Goal: Information Seeking & Learning: Check status

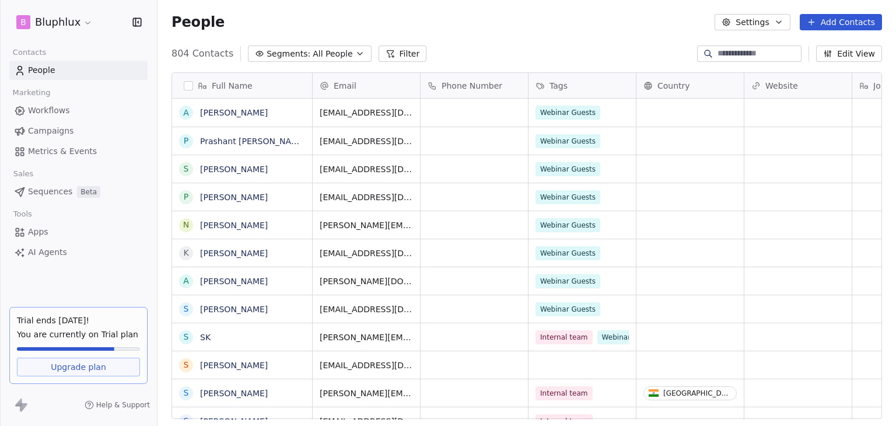
scroll to position [365, 729]
click at [58, 26] on html "B Bluphlux Contacts People Marketing Workflows Campaigns Metrics & Events Sales…" at bounding box center [448, 213] width 896 height 426
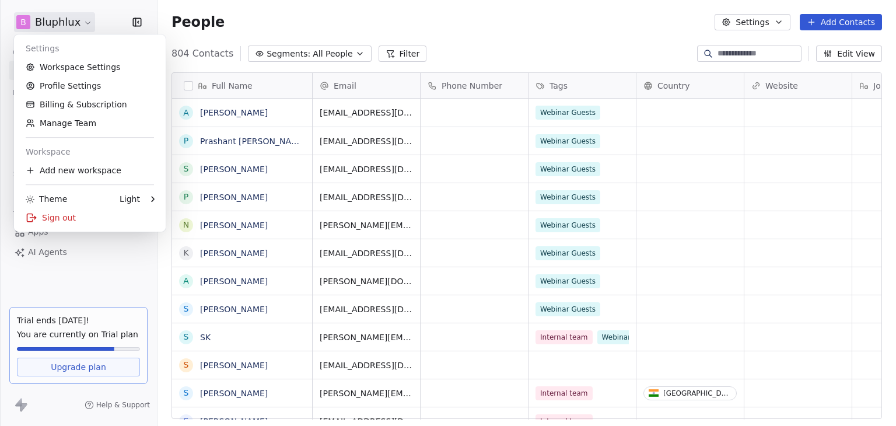
click at [76, 265] on html "B Bluphlux Contacts People Marketing Workflows Campaigns Metrics & Events Sales…" at bounding box center [448, 213] width 896 height 426
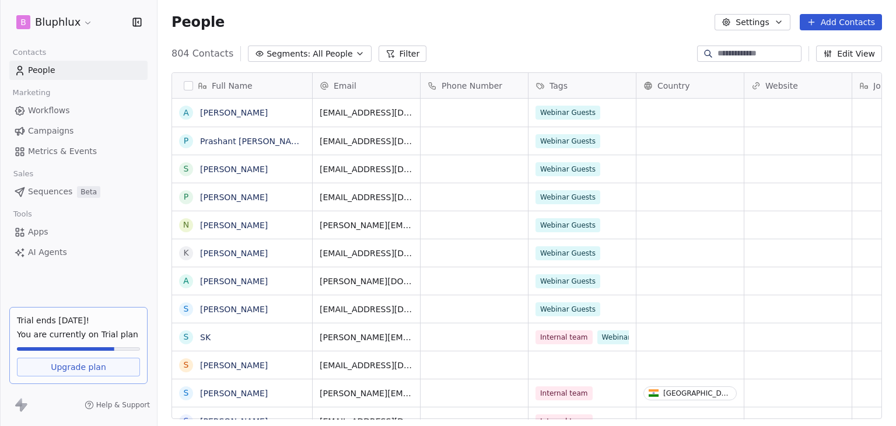
click at [51, 190] on span "Sequences" at bounding box center [50, 192] width 44 height 12
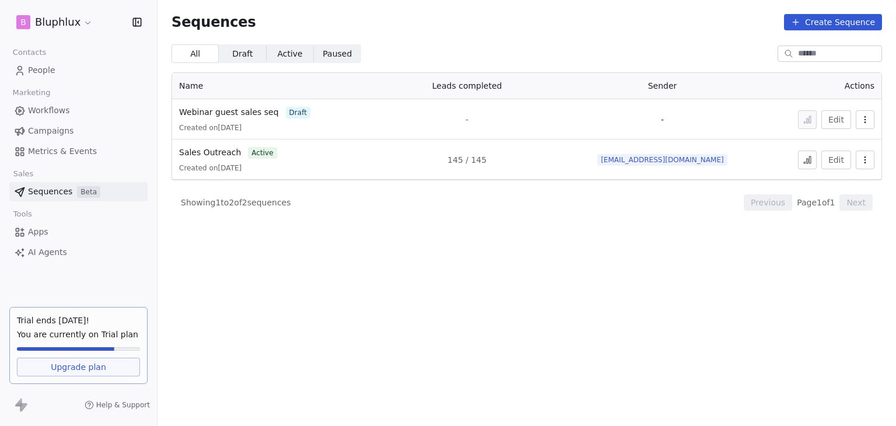
drag, startPoint x: 226, startPoint y: 150, endPoint x: 636, endPoint y: 251, distance: 421.9
click at [625, 254] on section "Sequences Create Sequence All All Draft Draft Active Active Paused Paused Name …" at bounding box center [527, 213] width 739 height 426
click at [812, 159] on icon at bounding box center [807, 159] width 9 height 9
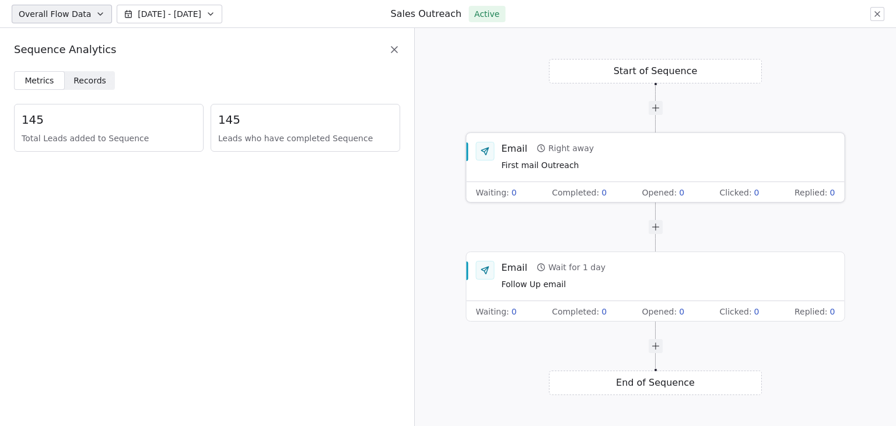
click at [584, 166] on span "First mail Outreach" at bounding box center [548, 165] width 93 height 13
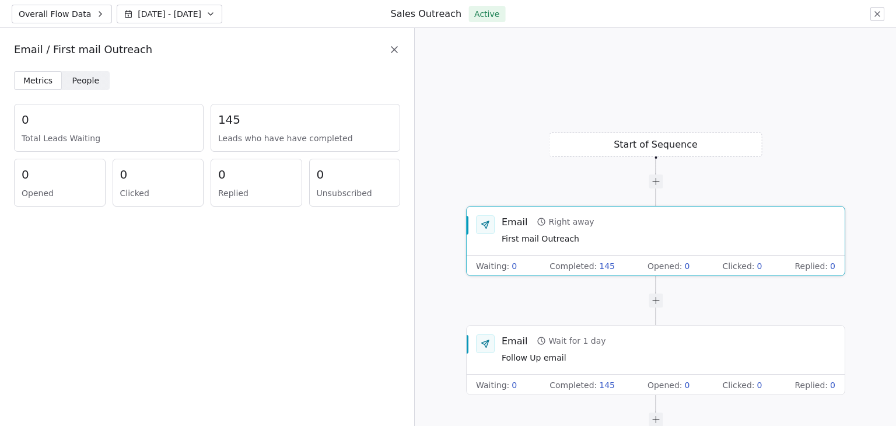
click at [97, 82] on span "People People" at bounding box center [86, 80] width 48 height 19
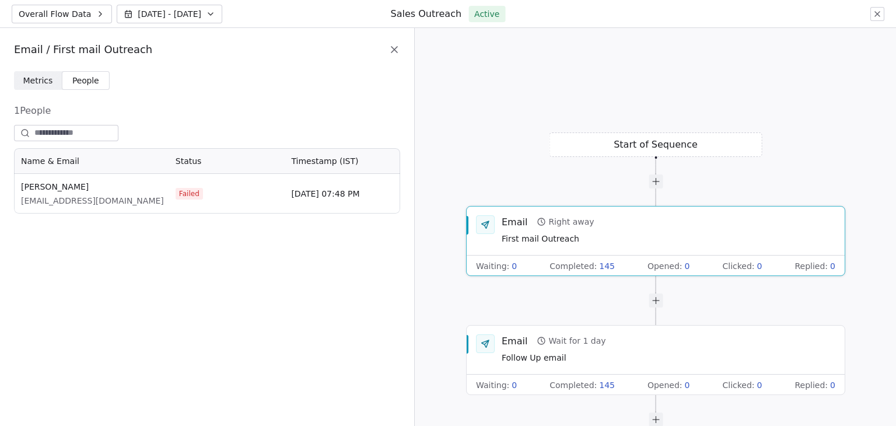
scroll to position [56, 377]
click at [586, 242] on span "First mail Outreach" at bounding box center [548, 239] width 93 height 13
click at [26, 75] on span "Metrics" at bounding box center [38, 81] width 30 height 12
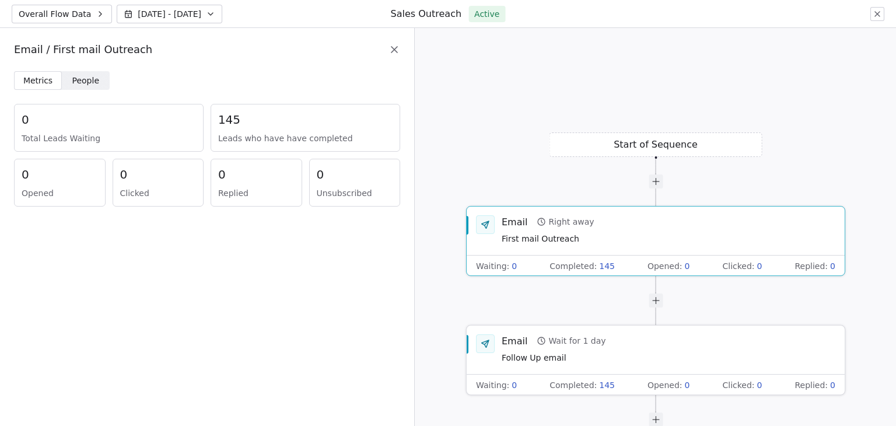
click at [542, 354] on span "Follow Up email" at bounding box center [554, 358] width 104 height 13
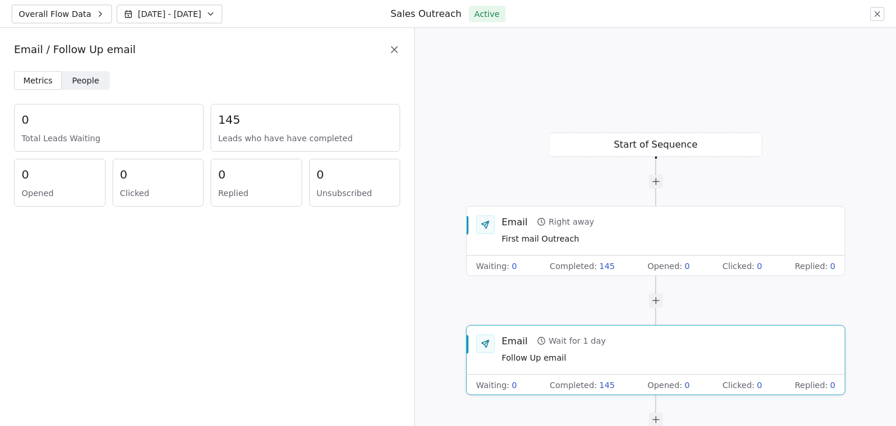
click at [76, 81] on span "People" at bounding box center [85, 81] width 27 height 12
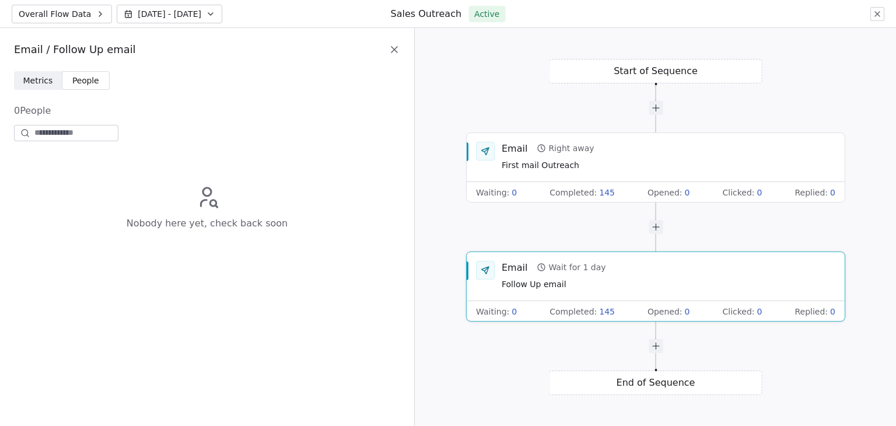
click at [46, 81] on span "Metrics" at bounding box center [38, 81] width 30 height 12
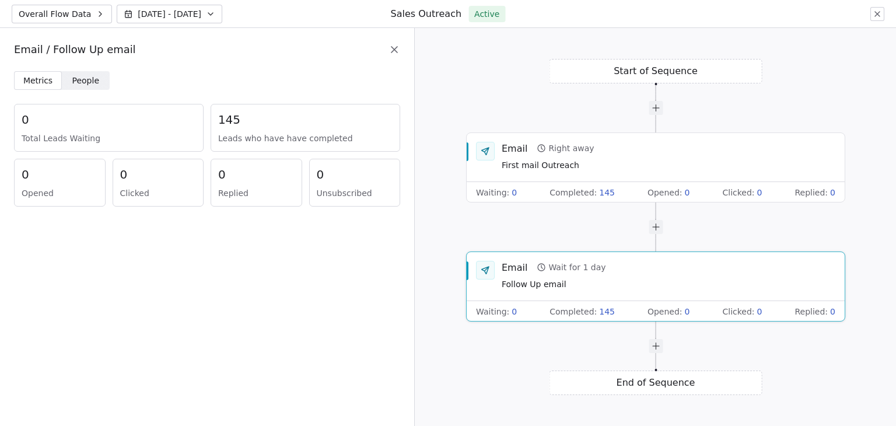
click at [72, 78] on span "People" at bounding box center [85, 81] width 27 height 12
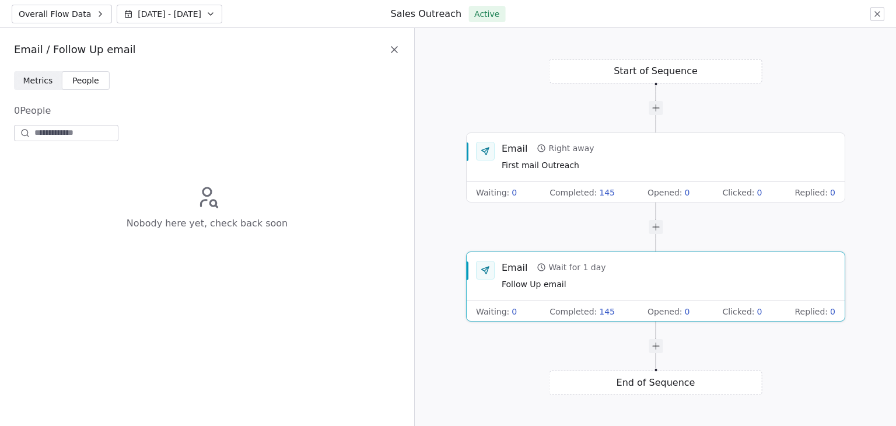
click at [600, 297] on div "Email Wait for 1 day Follow Up email" at bounding box center [656, 276] width 378 height 49
click at [523, 165] on span "First mail Outreach" at bounding box center [548, 165] width 93 height 13
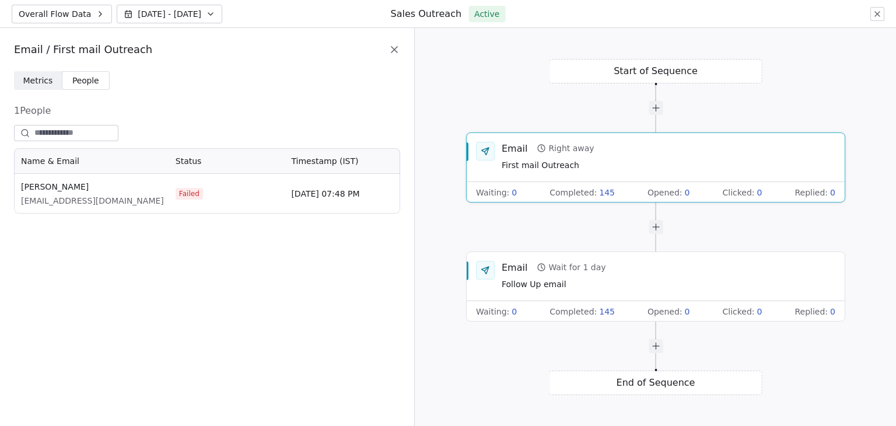
click at [33, 79] on span "Metrics" at bounding box center [38, 81] width 30 height 12
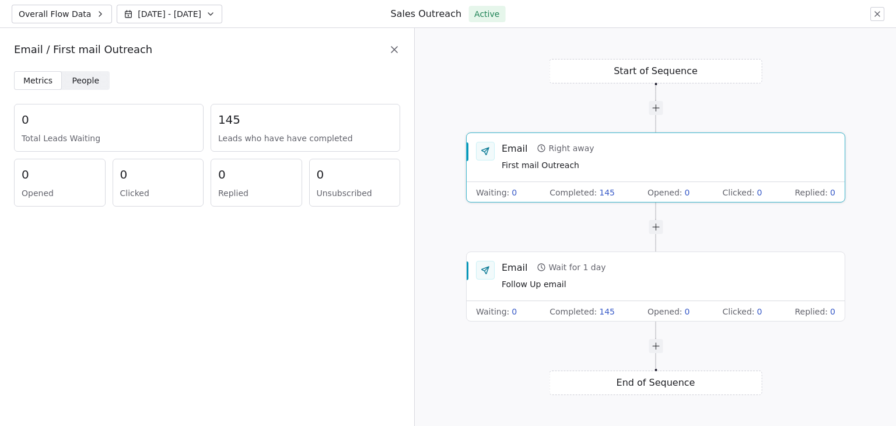
click at [156, 18] on span "[DATE] - [DATE]" at bounding box center [170, 14] width 64 height 12
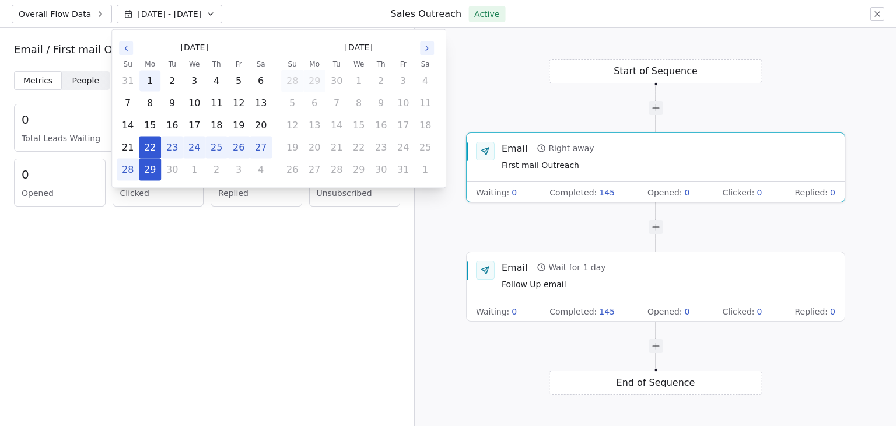
click at [154, 81] on button "1" at bounding box center [149, 81] width 21 height 21
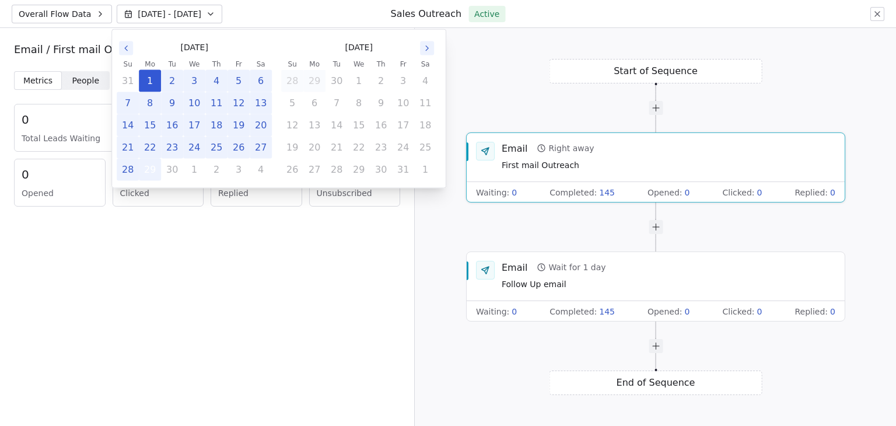
click at [152, 174] on button "29" at bounding box center [149, 169] width 21 height 21
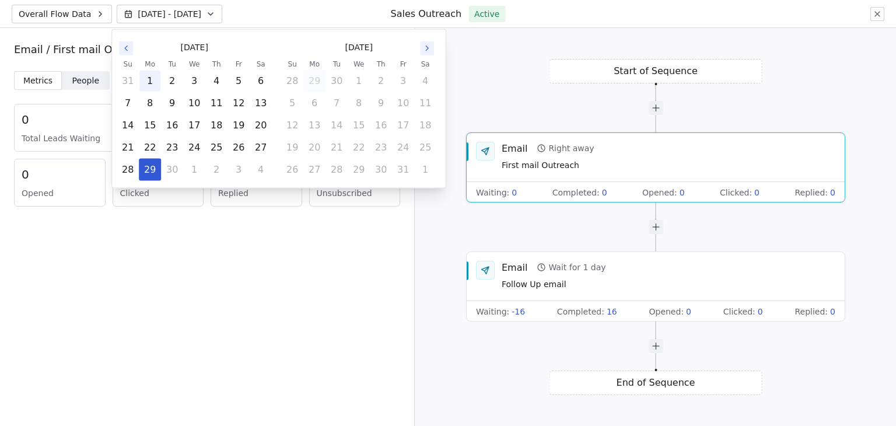
click at [150, 85] on button "1" at bounding box center [149, 81] width 21 height 21
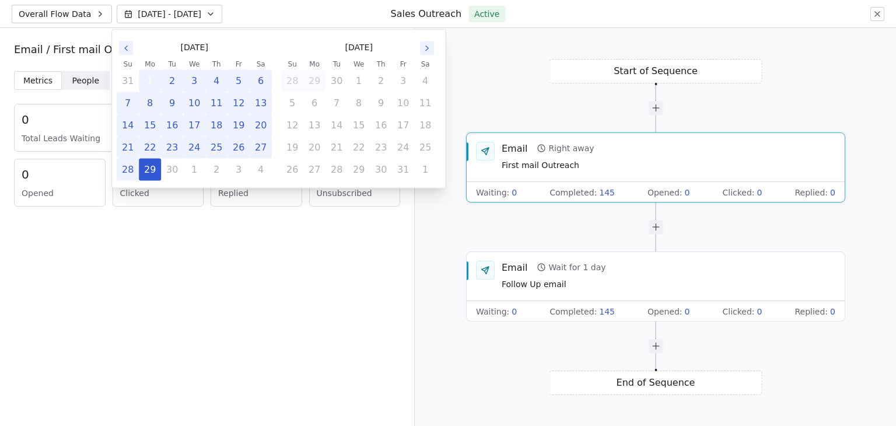
click at [150, 82] on button "1" at bounding box center [149, 81] width 21 height 21
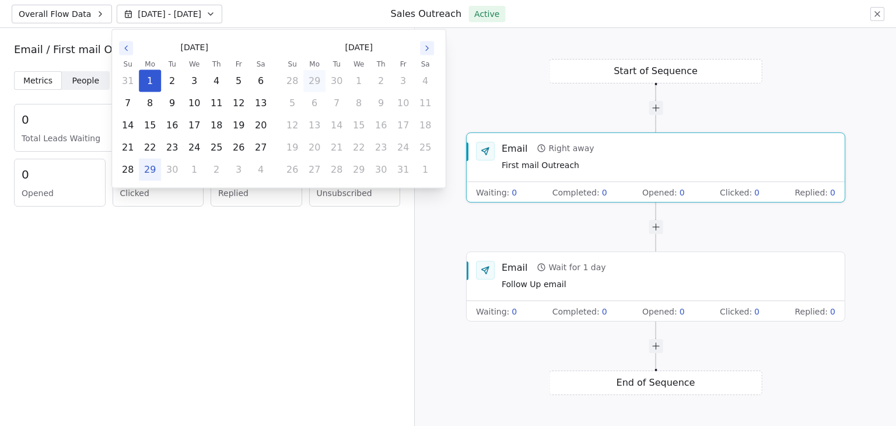
click at [154, 175] on button "29" at bounding box center [149, 169] width 21 height 21
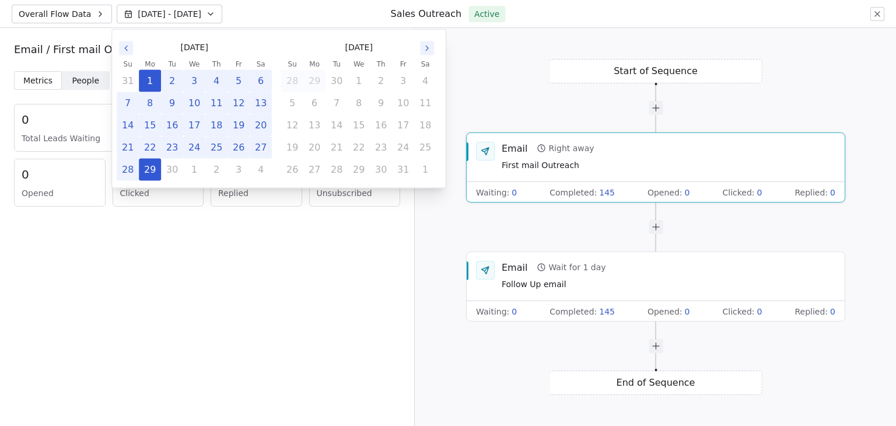
click at [128, 145] on button "21" at bounding box center [127, 147] width 21 height 21
click at [152, 164] on button "29" at bounding box center [149, 169] width 21 height 21
click at [267, 130] on button "20" at bounding box center [260, 125] width 21 height 21
click at [207, 196] on div "0 Opened 0 Clicked 0 Replied 0 Unsubscribed" at bounding box center [207, 183] width 386 height 48
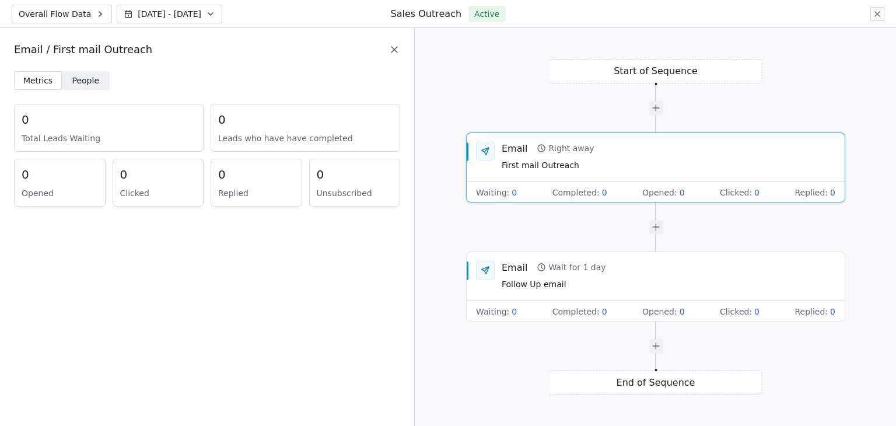
click at [143, 23] on div "Overall Flow Data Sep 01 - Sep 20 Sales Outreach Active" at bounding box center [448, 14] width 896 height 28
click at [142, 19] on button "Sep 01 - Sep 20" at bounding box center [170, 14] width 106 height 19
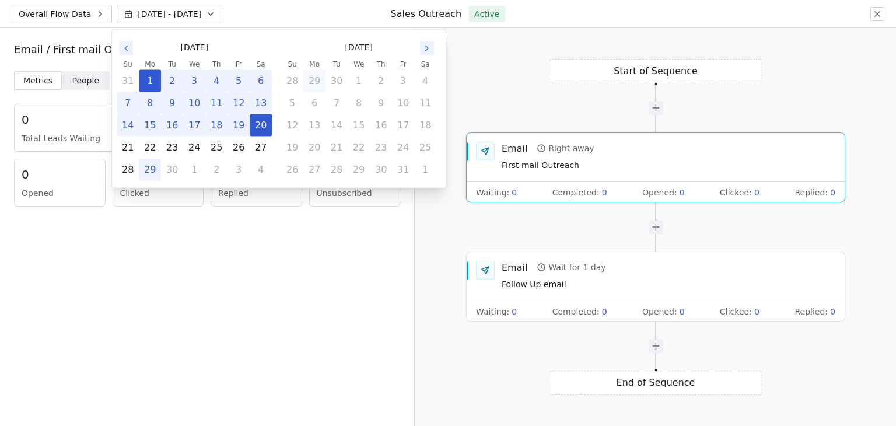
click at [226, 239] on div "Metrics Metrics People People 0 Total Leads Waiting 0 Leads who have have compl…" at bounding box center [207, 248] width 414 height 355
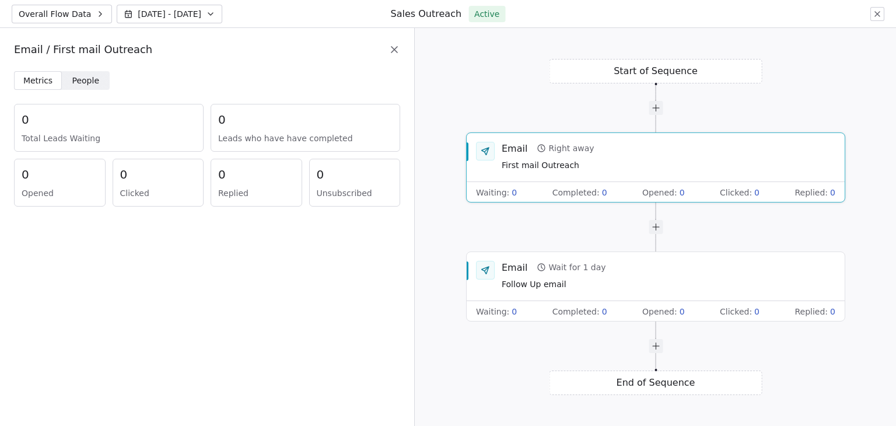
click at [167, 8] on span "Sep 01 - Sep 20" at bounding box center [170, 14] width 64 height 12
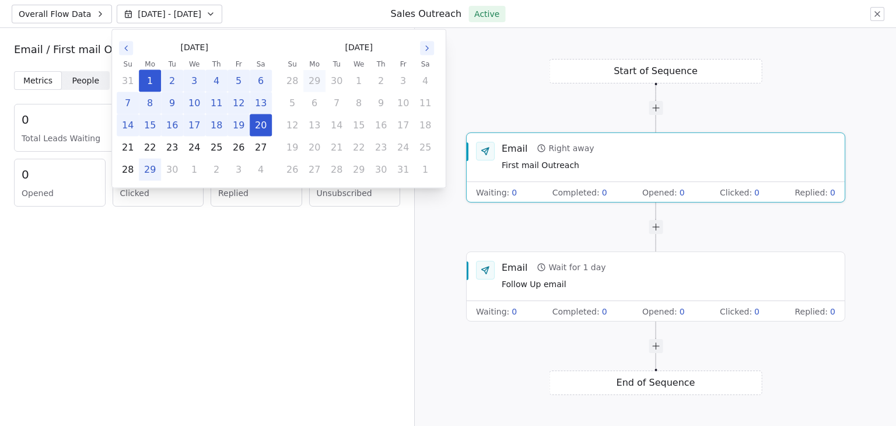
click at [149, 168] on button "29" at bounding box center [149, 169] width 21 height 21
click at [262, 122] on button "20" at bounding box center [260, 125] width 21 height 21
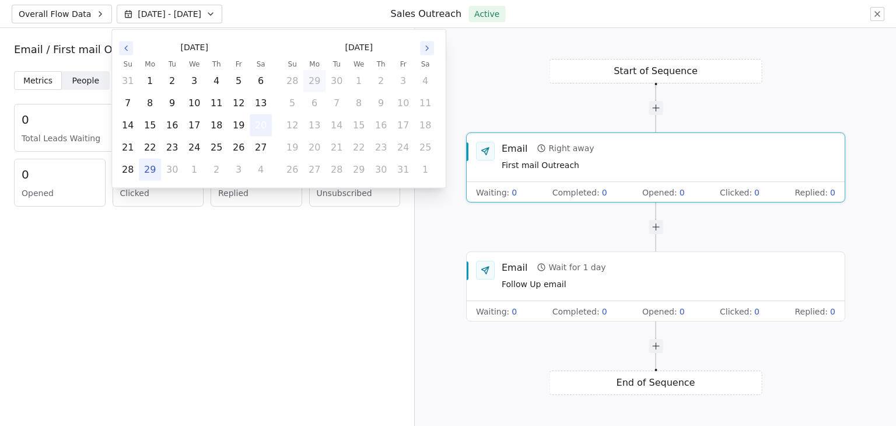
click at [262, 122] on button "20" at bounding box center [260, 125] width 21 height 21
click at [151, 172] on button "29" at bounding box center [149, 169] width 21 height 21
click at [237, 241] on div "Metrics Metrics People People 0 Total Leads Waiting 0 Leads who have have compl…" at bounding box center [207, 248] width 414 height 355
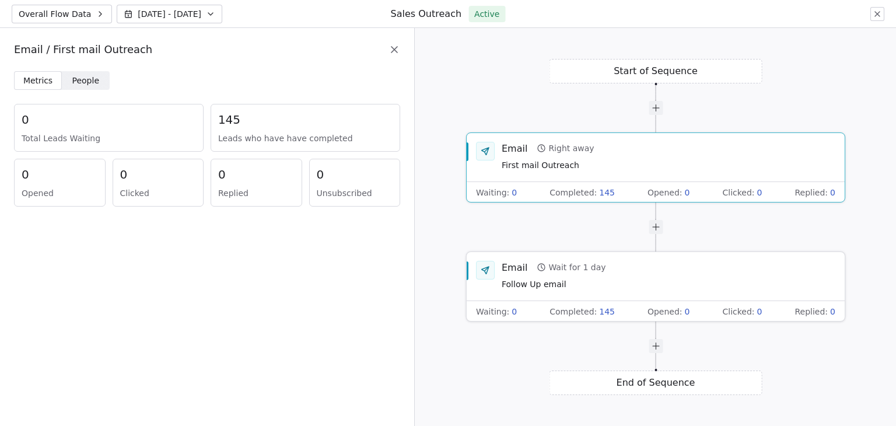
click at [639, 268] on div "Email Wait for 1 day Follow Up email" at bounding box center [669, 276] width 334 height 30
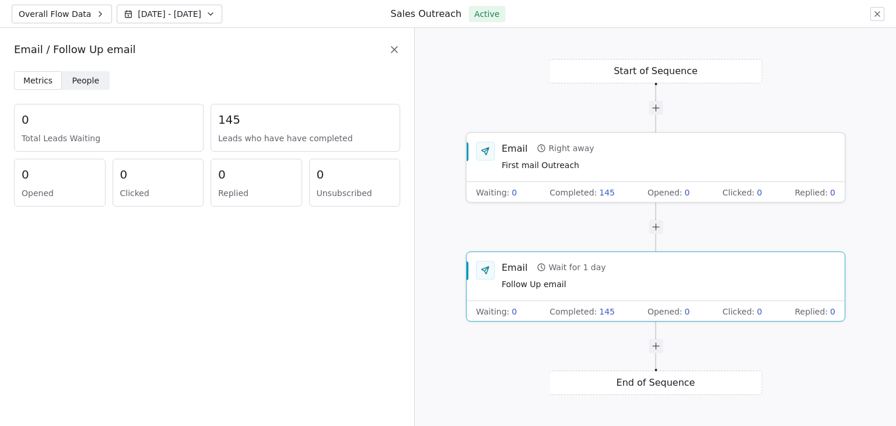
click at [581, 145] on div "Email Right away" at bounding box center [548, 148] width 93 height 13
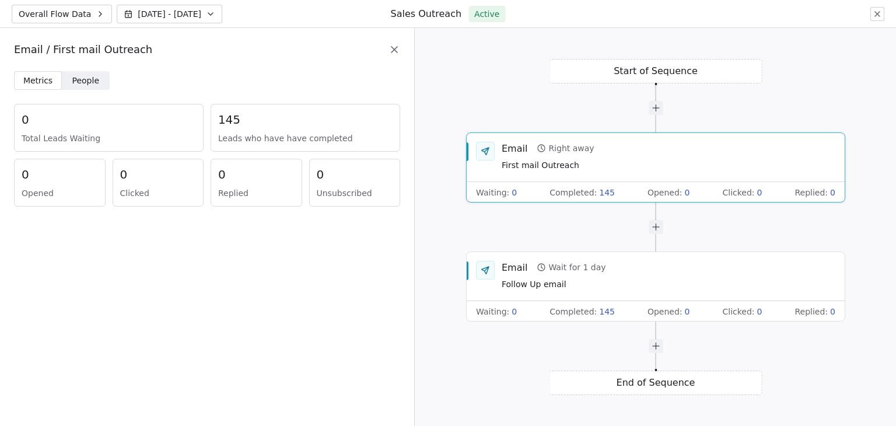
click at [393, 51] on icon at bounding box center [395, 50] width 6 height 6
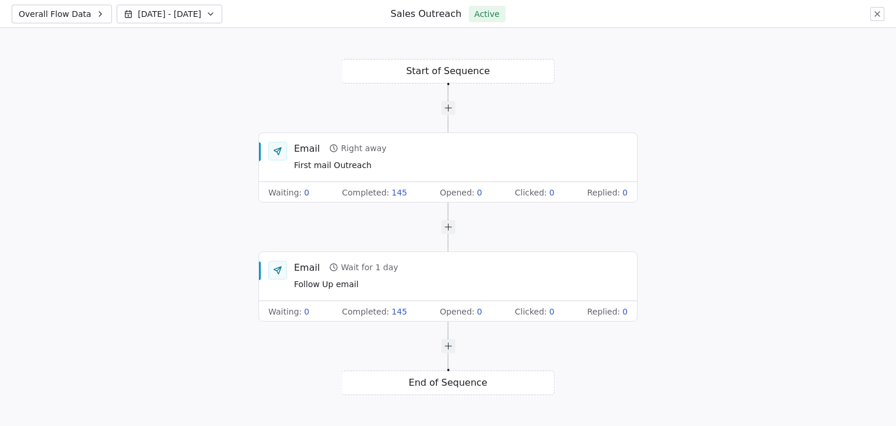
click at [878, 15] on icon at bounding box center [877, 13] width 9 height 9
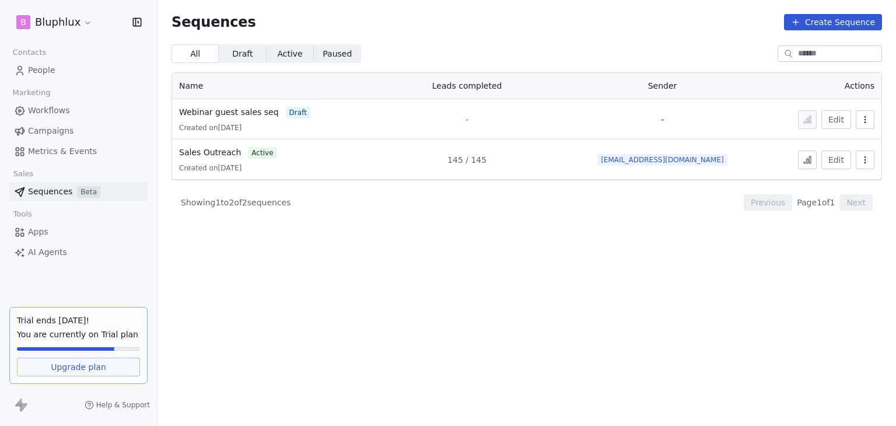
click at [449, 221] on div "Showing 1 to 2 of 2 sequences Previous Page 1 of 1 Next" at bounding box center [527, 202] width 711 height 44
click at [200, 155] on span "Sales Outreach" at bounding box center [210, 152] width 62 height 9
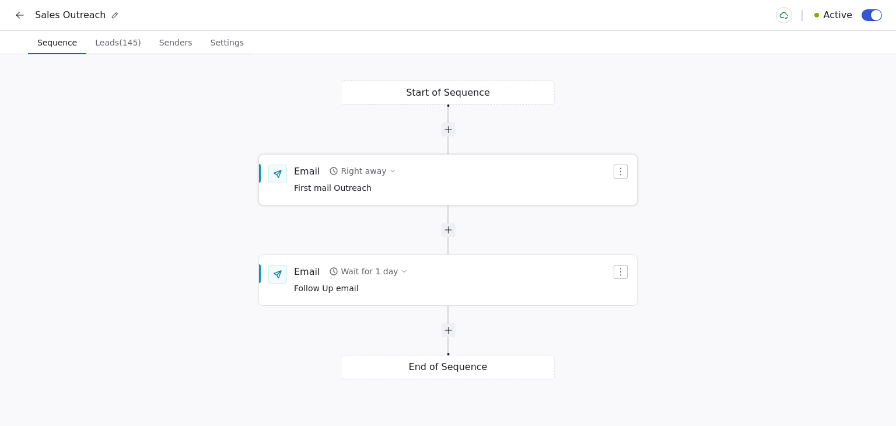
click at [437, 177] on div "Email Right away First mail Outreach" at bounding box center [452, 180] width 317 height 30
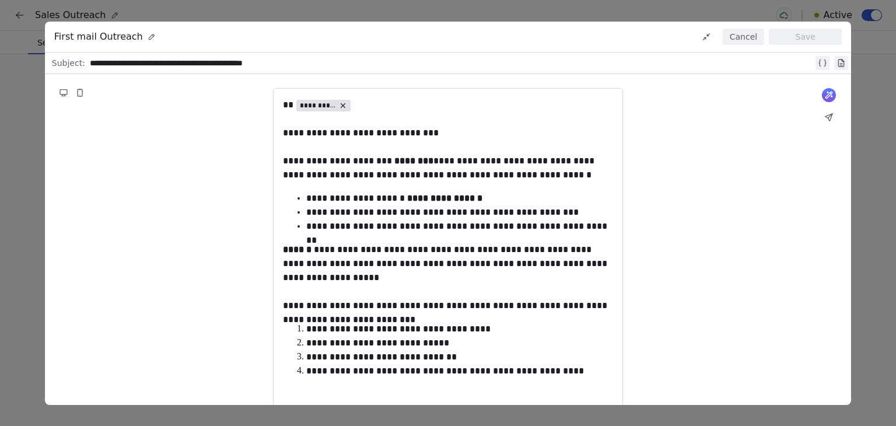
click at [743, 39] on button "Cancel" at bounding box center [743, 37] width 41 height 16
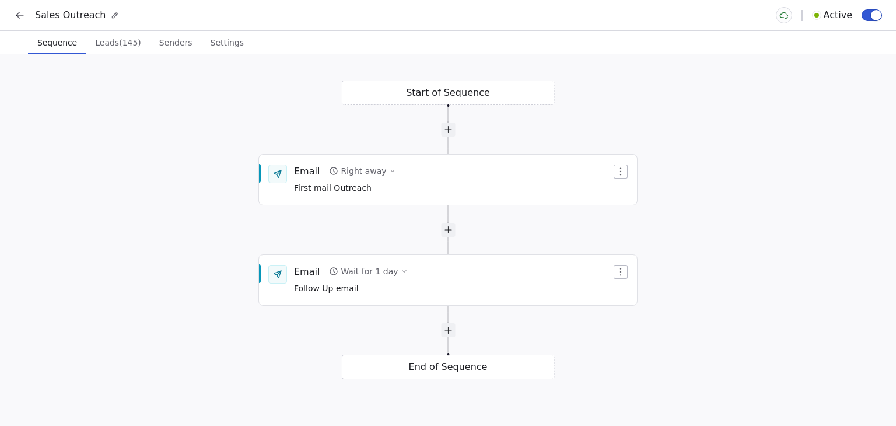
click at [26, 15] on button at bounding box center [20, 15] width 16 height 16
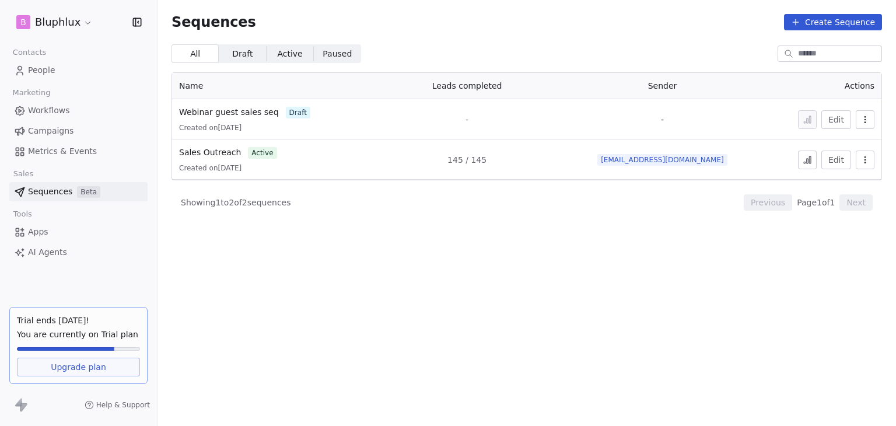
click at [810, 162] on icon at bounding box center [810, 159] width 2 height 7
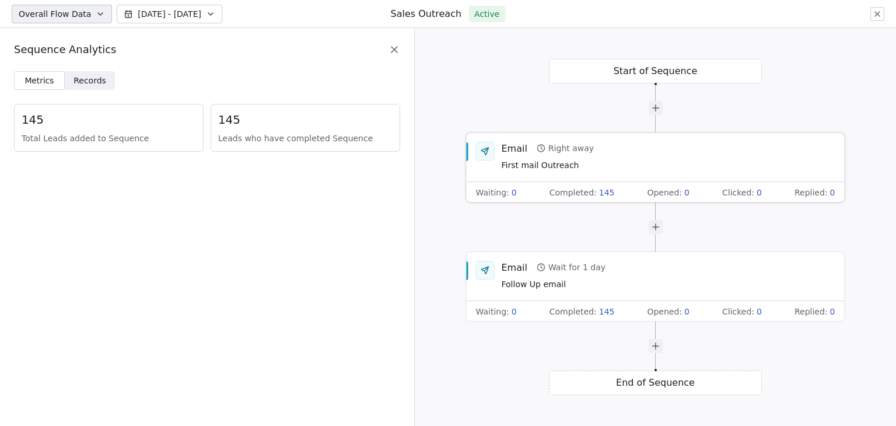
click at [634, 160] on div "Email Right away First mail Outreach" at bounding box center [669, 157] width 334 height 30
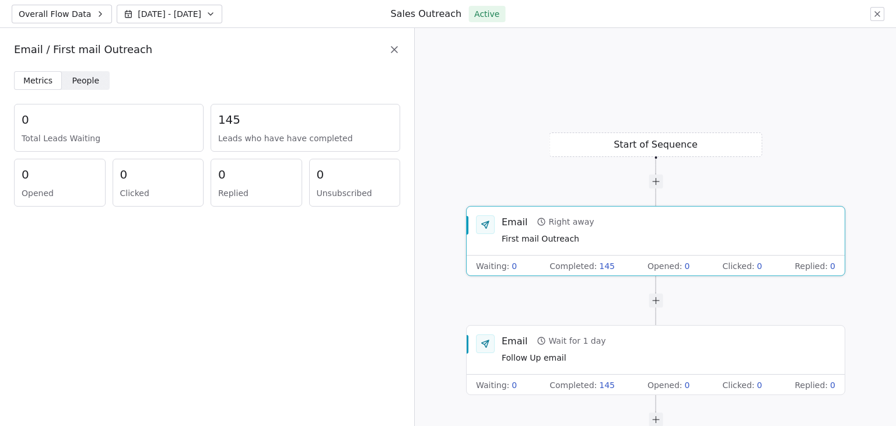
click at [394, 48] on icon at bounding box center [395, 50] width 6 height 6
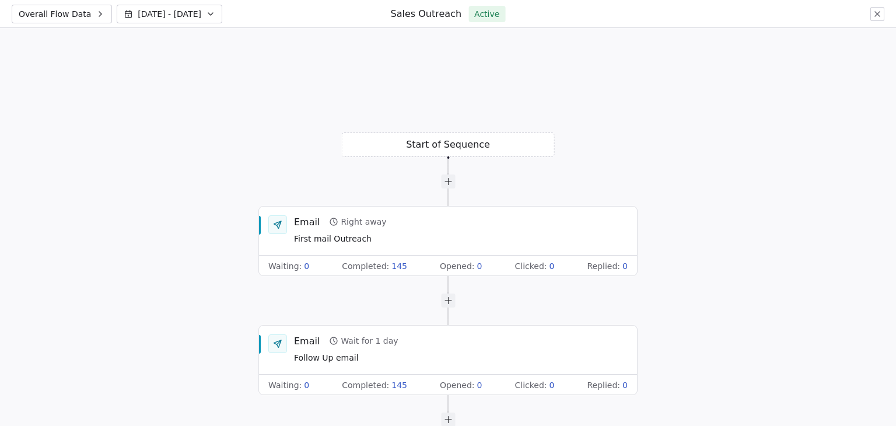
click at [879, 15] on icon at bounding box center [877, 13] width 9 height 9
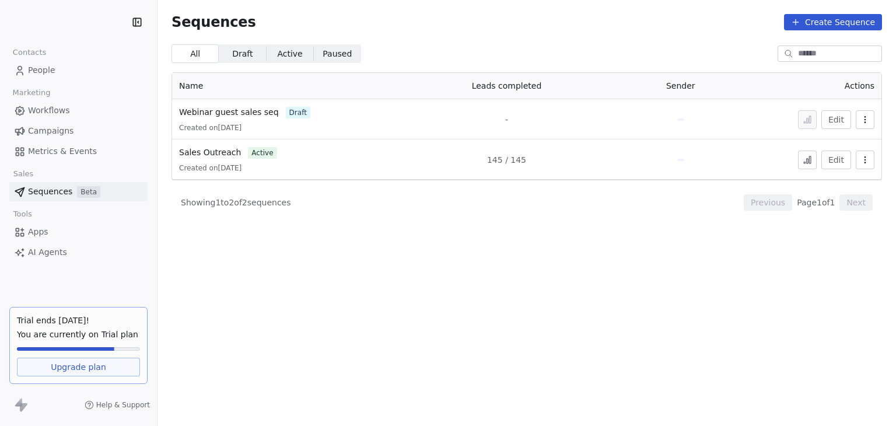
click at [810, 158] on icon at bounding box center [807, 159] width 9 height 9
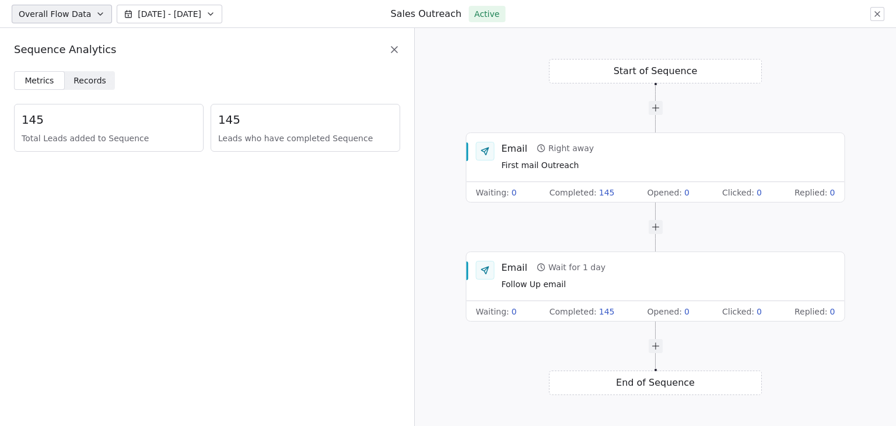
click at [879, 17] on icon at bounding box center [877, 13] width 9 height 9
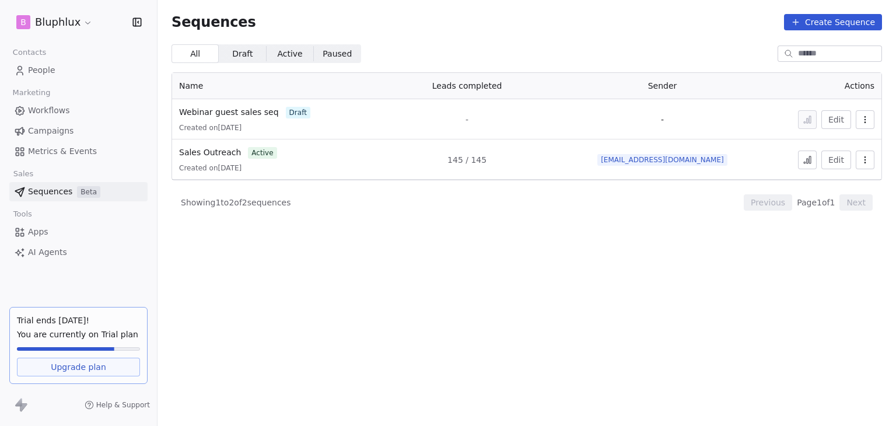
click at [519, 271] on section "Sequences Create Sequence All All Draft Draft Active Active Paused Paused Name …" at bounding box center [527, 213] width 739 height 426
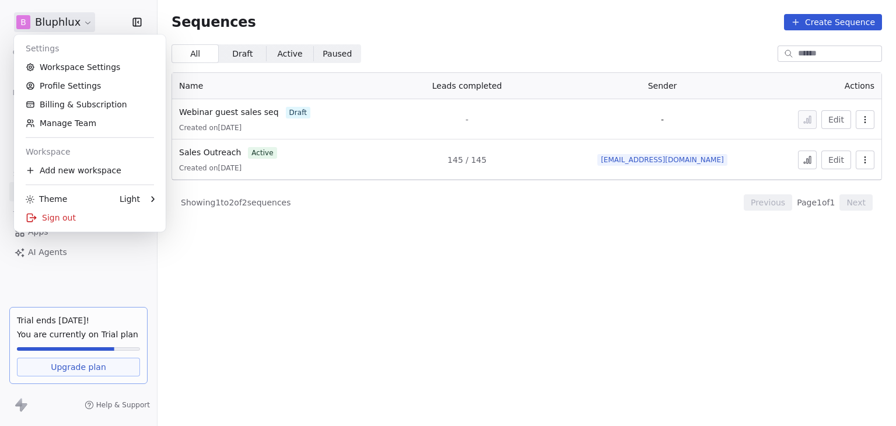
click at [82, 16] on html "B Bluphlux Contacts People Marketing Workflows Campaigns Metrics & Events Sales…" at bounding box center [448, 213] width 896 height 426
click at [79, 215] on div "Sign out" at bounding box center [90, 217] width 142 height 19
